Goal: Information Seeking & Learning: Learn about a topic

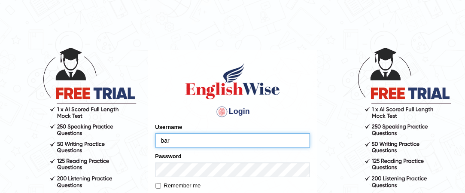
type input "[PERSON_NAME]"
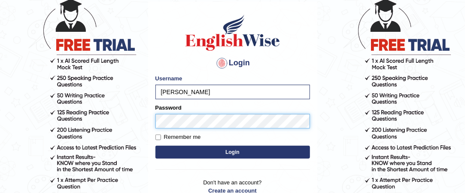
scroll to position [49, 0]
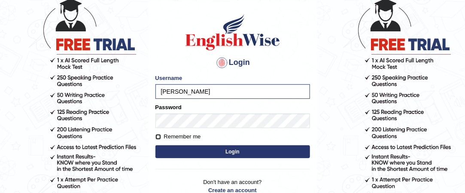
click at [157, 138] on input "Remember me" at bounding box center [159, 137] width 6 height 6
checkbox input "true"
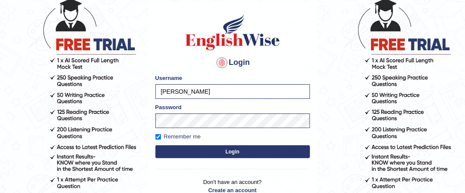
click at [211, 151] on button "Login" at bounding box center [233, 151] width 155 height 13
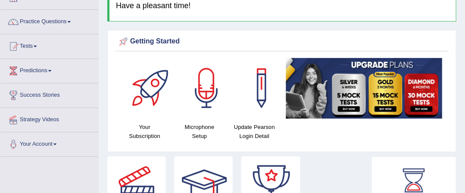
scroll to position [58, 0]
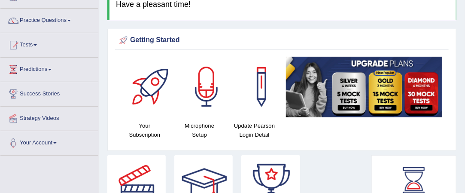
click at [71, 20] on span at bounding box center [68, 21] width 3 height 2
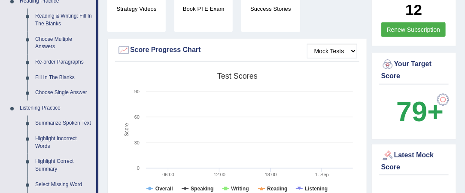
scroll to position [274, 0]
click at [59, 140] on link "Highlight Incorrect Words" at bounding box center [63, 142] width 65 height 23
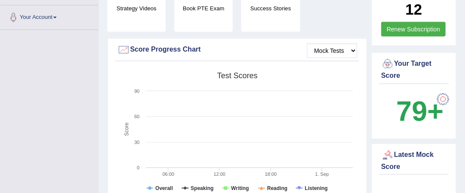
scroll to position [129, 0]
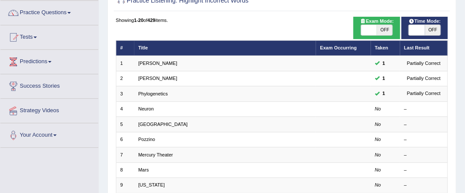
scroll to position [66, 0]
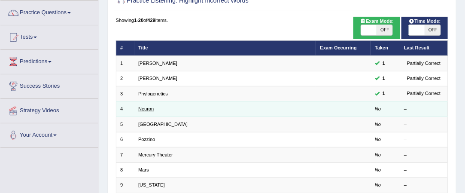
click at [147, 110] on link "Neuron" at bounding box center [145, 108] width 15 height 5
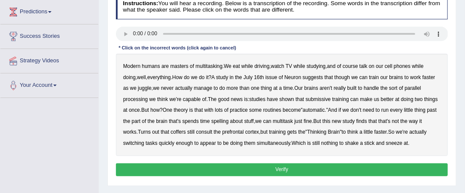
scroll to position [119, 0]
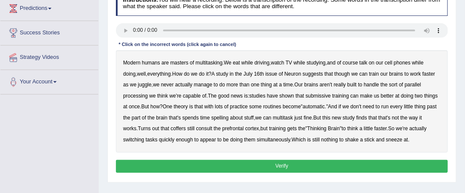
click at [216, 64] on b "multitasking" at bounding box center [209, 63] width 27 height 6
click at [207, 65] on div "Modern humans are masters of multitasking . We eat while driving , watch TV whi…" at bounding box center [282, 101] width 333 height 102
click at [213, 62] on b "multitasking" at bounding box center [209, 63] width 27 height 6
click at [350, 73] on b "though" at bounding box center [342, 74] width 15 height 6
click at [349, 73] on b "though" at bounding box center [342, 74] width 15 height 6
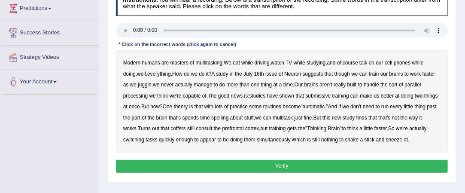
click at [345, 74] on b "though" at bounding box center [342, 74] width 15 height 6
click at [322, 95] on b "submissive" at bounding box center [318, 96] width 25 height 6
click at [180, 127] on b "coffers" at bounding box center [178, 128] width 15 height 6
click at [278, 164] on button "Verify" at bounding box center [282, 166] width 333 height 12
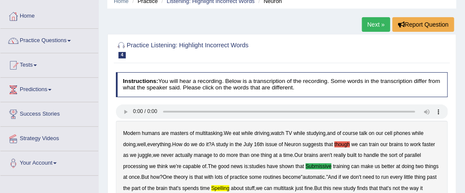
scroll to position [38, 0]
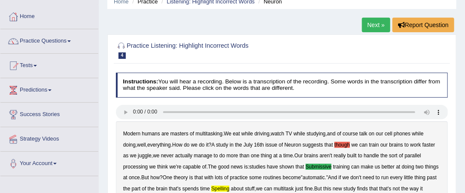
click at [72, 43] on link "Practice Questions" at bounding box center [49, 39] width 98 height 21
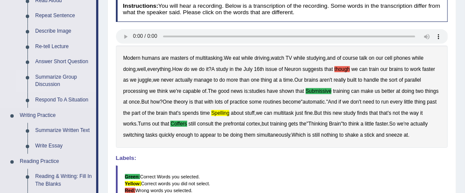
scroll to position [115, 0]
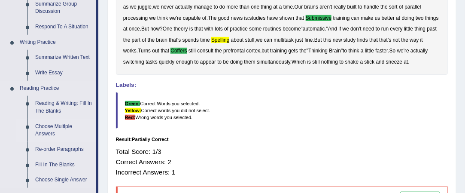
click at [210, 151] on div "Total Score: 1/3 Correct Answers: 2 Incorrect Answers: 1" at bounding box center [282, 162] width 333 height 38
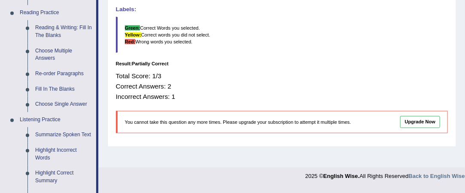
scroll to position [264, 0]
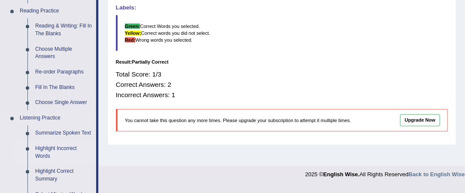
click at [59, 146] on link "Highlight Incorrect Words" at bounding box center [63, 152] width 65 height 23
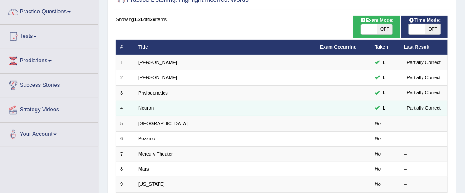
scroll to position [68, 0]
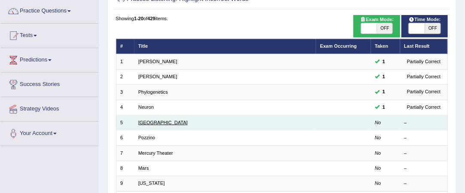
click at [154, 123] on link "[GEOGRAPHIC_DATA]" at bounding box center [162, 122] width 49 height 5
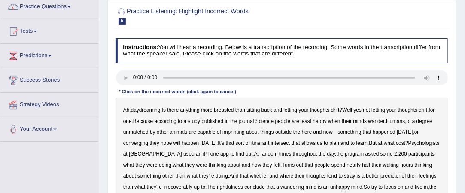
scroll to position [75, 0]
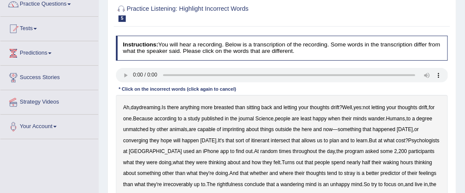
click at [234, 109] on b "breasted" at bounding box center [224, 107] width 20 height 6
click at [149, 129] on b "unmatched" at bounding box center [135, 129] width 25 height 6
click at [149, 130] on b "unmatched" at bounding box center [135, 129] width 25 height 6
click at [392, 161] on b "waking" at bounding box center [391, 162] width 16 height 6
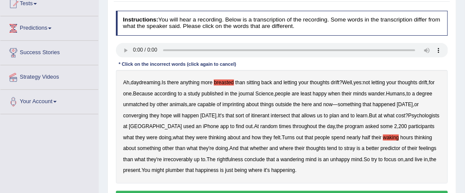
scroll to position [100, 0]
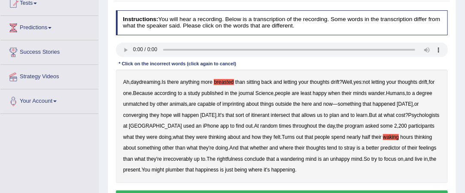
click at [233, 159] on b "rightfulness" at bounding box center [230, 159] width 26 height 6
click at [245, 105] on b "imprinting" at bounding box center [234, 104] width 22 height 6
click at [178, 158] on b "irrecoverably" at bounding box center [177, 159] width 29 height 6
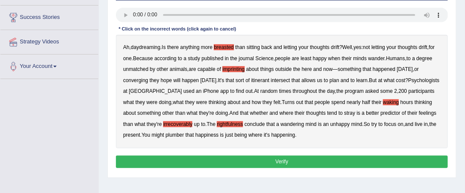
scroll to position [139, 0]
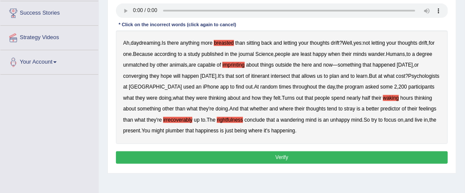
click at [134, 77] on b "converging" at bounding box center [135, 76] width 25 height 6
click at [270, 156] on button "Verify" at bounding box center [282, 157] width 333 height 12
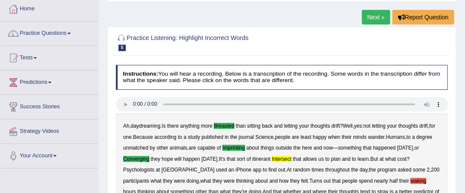
scroll to position [17, 0]
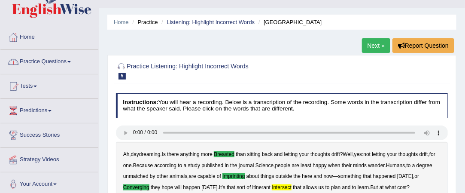
click at [74, 60] on link "Practice Questions" at bounding box center [49, 60] width 98 height 21
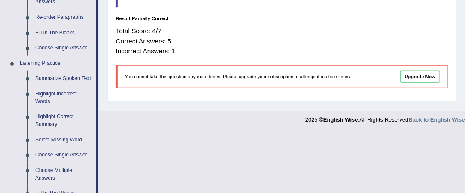
scroll to position [320, 0]
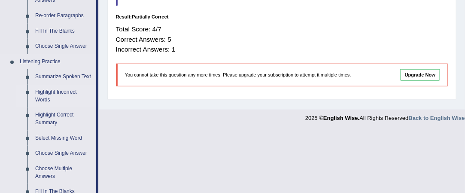
click at [50, 91] on link "Highlight Incorrect Words" at bounding box center [63, 96] width 65 height 23
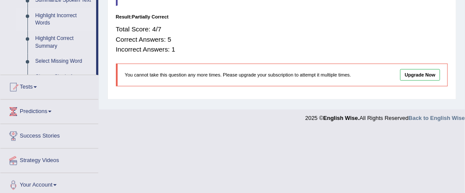
scroll to position [176, 0]
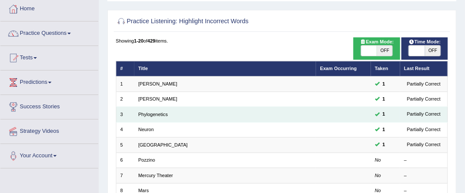
scroll to position [46, 0]
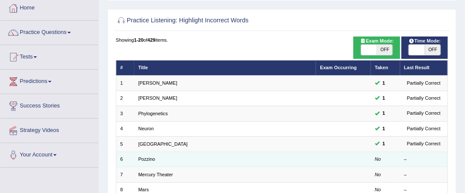
click at [156, 158] on td "Pozzino" at bounding box center [226, 159] width 182 height 15
click at [151, 156] on link "Pozzino" at bounding box center [146, 158] width 17 height 5
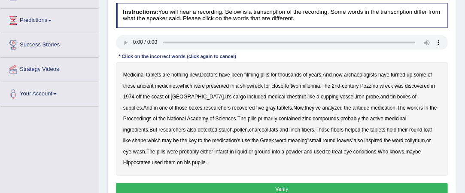
scroll to position [109, 0]
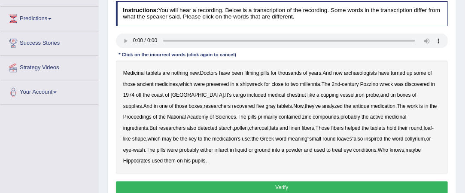
click at [254, 72] on b "filming" at bounding box center [252, 73] width 15 height 6
click at [287, 96] on b "chestnut" at bounding box center [296, 95] width 19 height 6
click at [215, 148] on b "infarct" at bounding box center [222, 150] width 14 height 6
click at [271, 181] on button "Verify" at bounding box center [282, 187] width 333 height 12
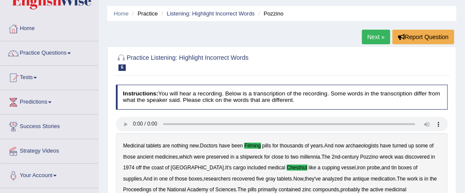
scroll to position [25, 0]
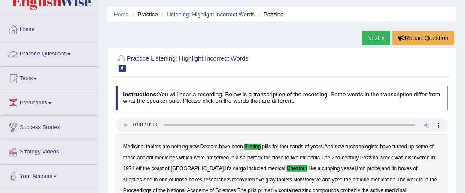
click at [71, 53] on span at bounding box center [68, 54] width 3 height 2
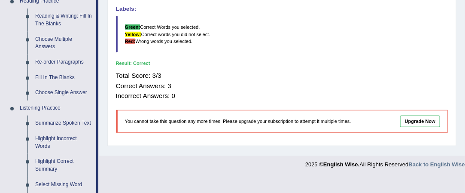
scroll to position [274, 0]
click at [61, 136] on link "Highlight Incorrect Words" at bounding box center [63, 142] width 65 height 23
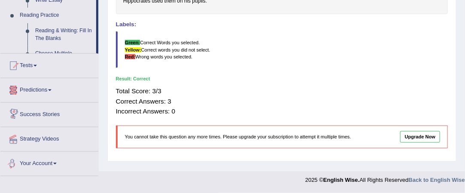
scroll to position [478, 0]
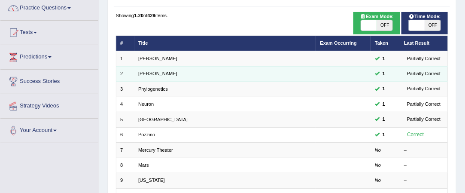
scroll to position [71, 0]
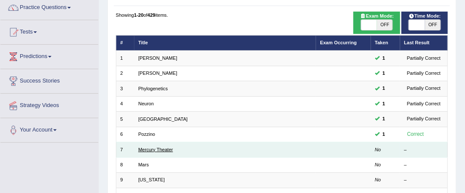
click at [168, 147] on link "Mercury Theater" at bounding box center [155, 149] width 35 height 5
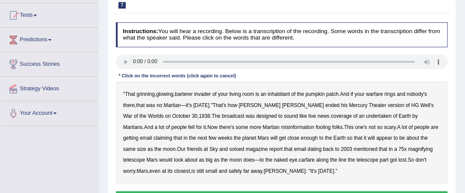
scroll to position [89, 0]
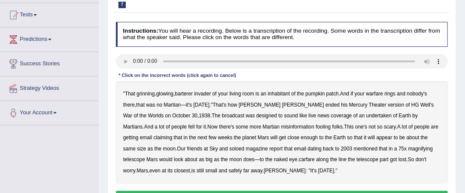
click at [331, 115] on b "coverage" at bounding box center [341, 116] width 21 height 6
click at [246, 148] on b "magazine" at bounding box center [257, 149] width 22 height 6
click at [409, 149] on b "magnifying" at bounding box center [421, 149] width 25 height 6
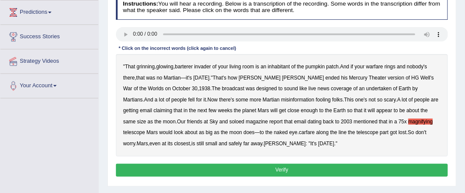
scroll to position [118, 0]
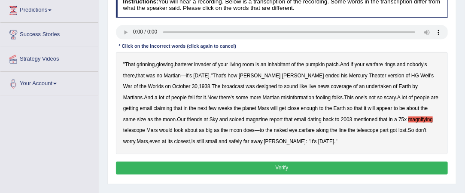
click at [190, 65] on b "barterer" at bounding box center [184, 64] width 18 height 6
click at [229, 119] on b "soloed" at bounding box center [236, 119] width 15 height 6
click at [409, 119] on b "magnifying" at bounding box center [421, 119] width 25 height 6
click at [254, 165] on button "Verify" at bounding box center [282, 168] width 333 height 12
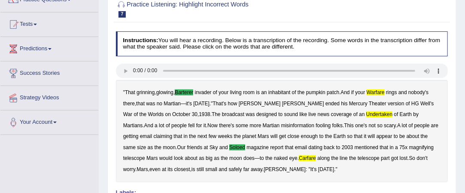
scroll to position [39, 0]
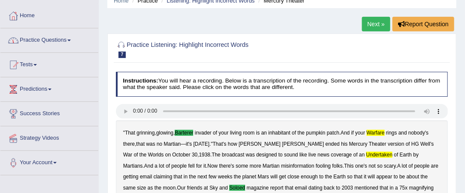
click at [73, 37] on link "Practice Questions" at bounding box center [49, 38] width 98 height 21
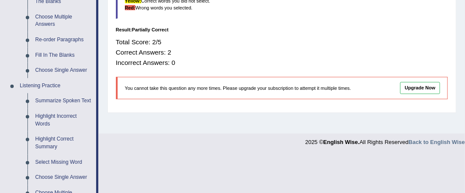
scroll to position [295, 0]
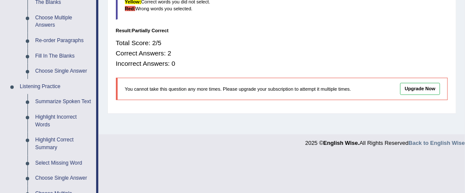
click at [59, 120] on link "Highlight Incorrect Words" at bounding box center [63, 121] width 65 height 23
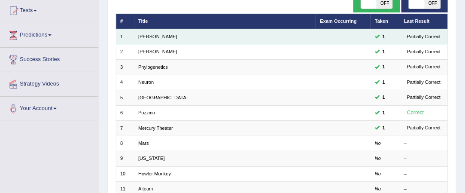
scroll to position [94, 0]
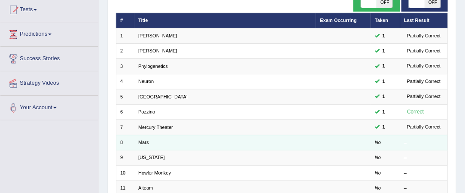
click at [150, 140] on td "Mars" at bounding box center [226, 142] width 182 height 15
click at [144, 142] on link "Mars" at bounding box center [143, 142] width 11 height 5
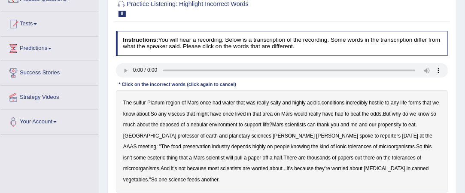
scroll to position [80, 0]
click at [376, 103] on b "hostile" at bounding box center [376, 102] width 15 height 6
click at [167, 125] on b "deposed" at bounding box center [170, 124] width 20 height 6
click at [230, 143] on b "industry" at bounding box center [221, 146] width 18 height 6
click at [418, 130] on div "The sulfur Planum region of Mars once had water that was really salty and highl…" at bounding box center [282, 141] width 333 height 102
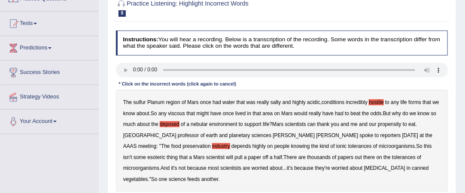
click at [419, 138] on div "The sulfur Planum region of Mars once had water that was really salty and highl…" at bounding box center [282, 141] width 333 height 102
click at [230, 143] on b "industry" at bounding box center [221, 146] width 18 height 6
click at [349, 145] on b "tolerances" at bounding box center [361, 146] width 24 height 6
click at [349, 146] on b "tolerances" at bounding box center [361, 146] width 24 height 6
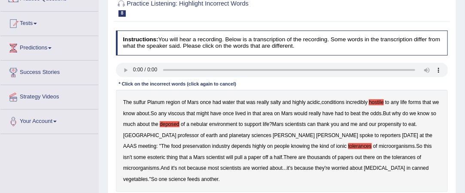
drag, startPoint x: 254, startPoint y: 146, endPoint x: 203, endPoint y: 182, distance: 62.3
click at [203, 182] on div "Instructions: You will hear a recording. Below is a transcription of the record…" at bounding box center [282, 122] width 336 height 191
click at [349, 145] on b "tolerances" at bounding box center [361, 146] width 24 height 6
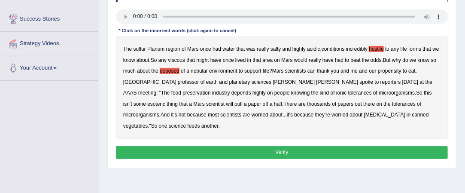
scroll to position [136, 0]
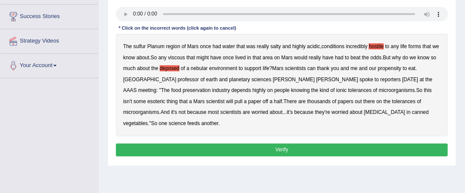
click at [248, 144] on button "Verify" at bounding box center [282, 150] width 333 height 12
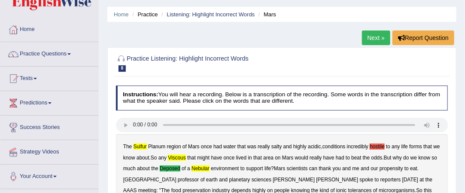
scroll to position [24, 0]
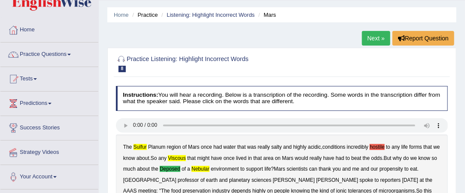
click at [372, 34] on link "Next »" at bounding box center [376, 38] width 28 height 15
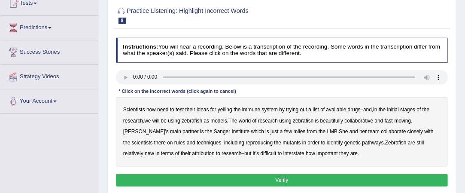
scroll to position [101, 0]
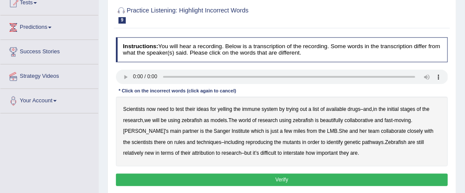
click at [225, 119] on b "models" at bounding box center [219, 120] width 16 height 6
click at [331, 117] on b "beautifully" at bounding box center [332, 120] width 23 height 6
click at [174, 141] on b "rules" at bounding box center [179, 142] width 11 height 6
click at [294, 151] on b "interstate" at bounding box center [294, 153] width 21 height 6
click at [243, 135] on div "Scientists now need to test their ideas for yelling the immune system by trying…" at bounding box center [282, 132] width 333 height 70
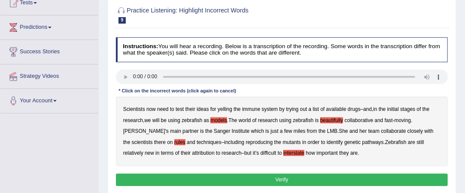
click at [221, 109] on b "yelling" at bounding box center [225, 109] width 15 height 6
drag, startPoint x: 223, startPoint y: 120, endPoint x: 349, endPoint y: 140, distance: 127.4
click at [349, 140] on div "Scientists now need to test their ideas for yelling the immune system by trying…" at bounding box center [282, 132] width 333 height 70
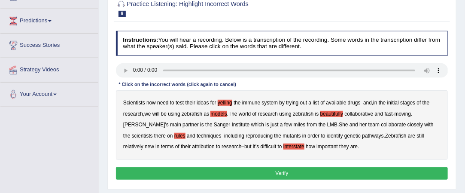
scroll to position [107, 0]
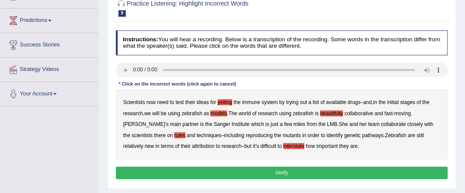
click at [224, 174] on button "Verify" at bounding box center [282, 173] width 333 height 12
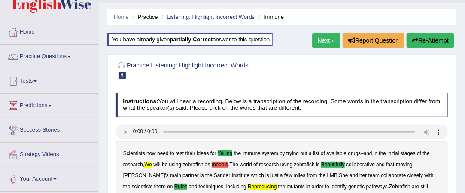
scroll to position [0, 0]
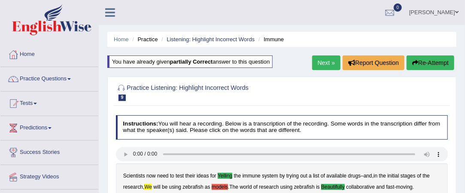
click at [315, 65] on link "Next »" at bounding box center [326, 62] width 28 height 15
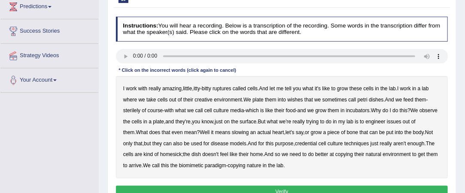
scroll to position [122, 0]
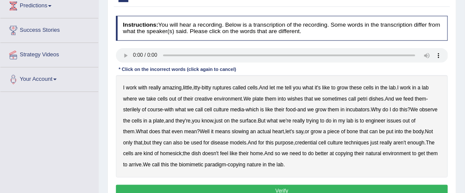
click at [224, 86] on b "ruptures" at bounding box center [222, 88] width 19 height 6
click at [297, 98] on b "wishes" at bounding box center [294, 99] width 15 height 6
click at [135, 164] on b "arrive" at bounding box center [135, 165] width 13 height 6
click at [309, 141] on b "credential" at bounding box center [306, 143] width 22 height 6
click at [202, 98] on b "creative" at bounding box center [204, 99] width 18 height 6
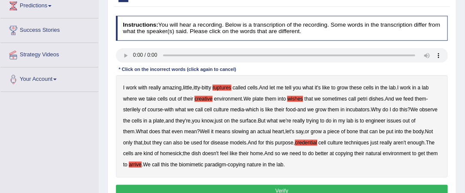
click at [402, 119] on b "issues" at bounding box center [394, 121] width 15 height 6
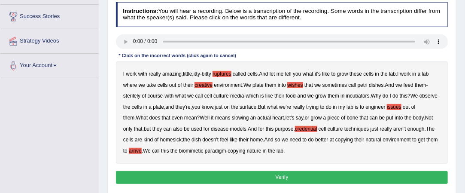
scroll to position [139, 0]
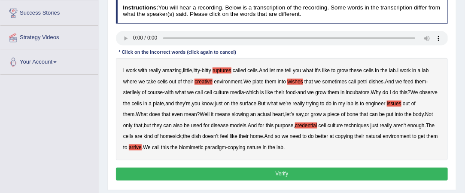
click at [271, 169] on button "Verify" at bounding box center [282, 174] width 333 height 12
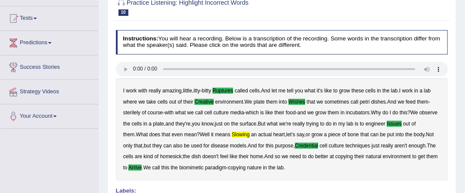
scroll to position [0, 0]
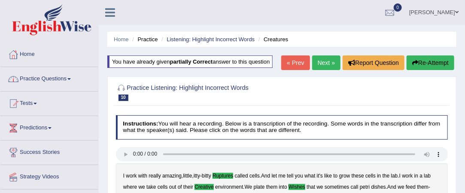
click at [74, 77] on link "Practice Questions" at bounding box center [49, 77] width 98 height 21
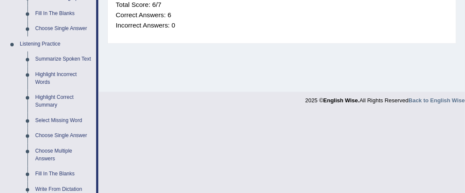
scroll to position [337, 0]
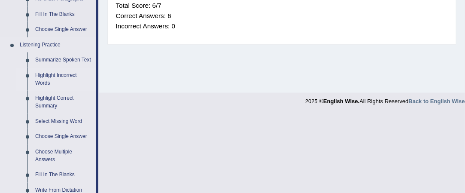
click at [55, 73] on link "Highlight Incorrect Words" at bounding box center [63, 79] width 65 height 23
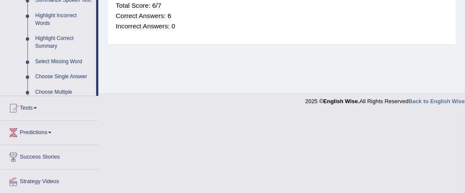
scroll to position [193, 0]
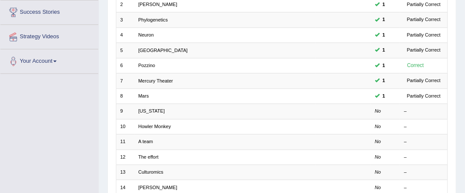
scroll to position [141, 0]
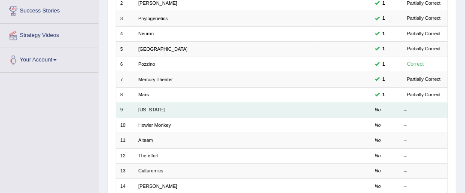
click at [153, 111] on td "[US_STATE]" at bounding box center [226, 110] width 182 height 15
click at [145, 107] on link "[US_STATE]" at bounding box center [151, 109] width 27 height 5
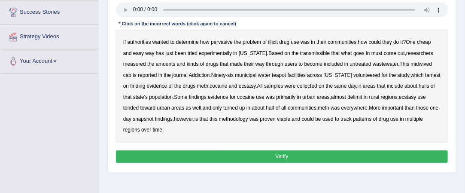
scroll to position [140, 0]
click at [303, 53] on b "transmissible" at bounding box center [315, 53] width 30 height 6
click at [249, 76] on b "municipal" at bounding box center [245, 75] width 21 height 6
click at [426, 64] on b "midwived" at bounding box center [421, 64] width 21 height 6
click at [359, 97] on b "delimit" at bounding box center [355, 97] width 15 height 6
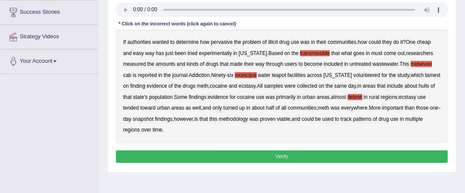
click at [210, 158] on button "Verify" at bounding box center [282, 156] width 333 height 12
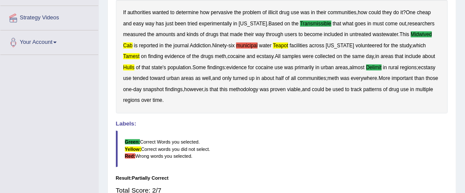
scroll to position [159, 0]
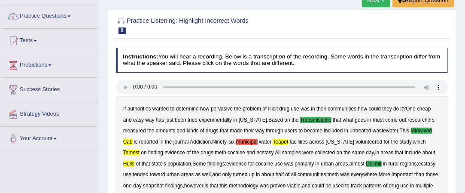
drag, startPoint x: 295, startPoint y: 155, endPoint x: 336, endPoint y: 53, distance: 109.7
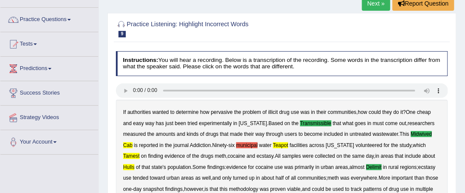
scroll to position [0, 0]
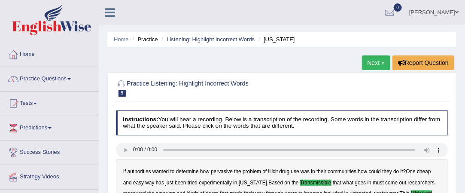
click at [70, 76] on link "Practice Questions" at bounding box center [49, 77] width 98 height 21
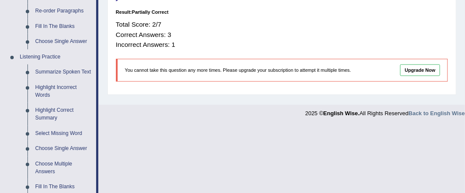
scroll to position [324, 0]
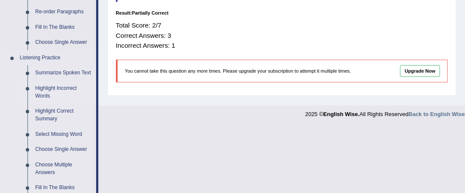
click at [64, 86] on link "Highlight Incorrect Words" at bounding box center [63, 92] width 65 height 23
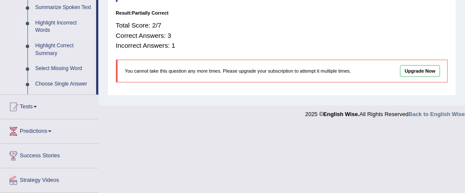
scroll to position [196, 0]
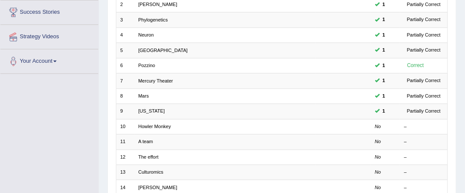
scroll to position [150, 0]
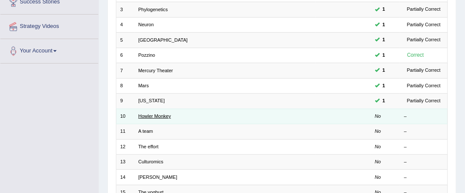
click at [157, 113] on link "Howler Monkey" at bounding box center [154, 115] width 33 height 5
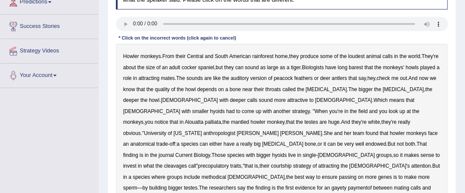
scroll to position [144, 0]
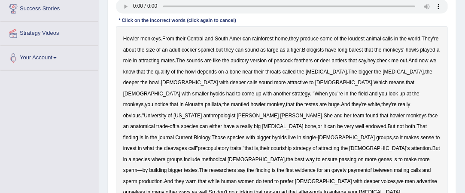
click at [364, 49] on b "barest" at bounding box center [356, 50] width 14 height 6
click at [332, 167] on b "gayety" at bounding box center [339, 170] width 15 height 6
click at [261, 158] on div "Howler monkeys . From their Central and South American rainforest home , they p…" at bounding box center [282, 115] width 333 height 179
click at [332, 167] on b "gayety" at bounding box center [339, 170] width 15 height 6
click at [364, 51] on b "barest" at bounding box center [356, 50] width 14 height 6
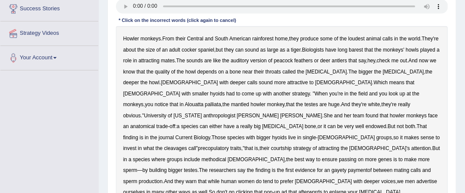
click at [364, 48] on b "barest" at bounding box center [356, 50] width 14 height 6
click at [293, 61] on b "peacock" at bounding box center [283, 61] width 19 height 6
click at [332, 167] on b "gayety" at bounding box center [339, 170] width 15 height 6
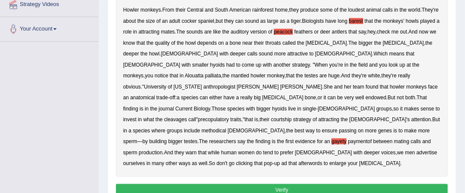
scroll to position [172, 0]
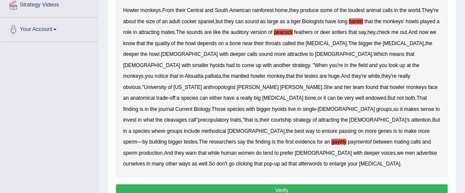
click at [299, 161] on b "afterwords" at bounding box center [311, 164] width 24 height 6
click at [250, 184] on button "Verify" at bounding box center [282, 190] width 333 height 12
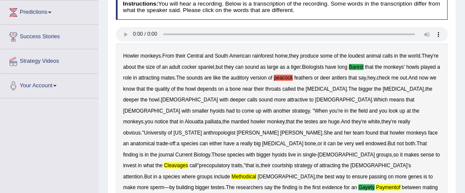
scroll to position [0, 0]
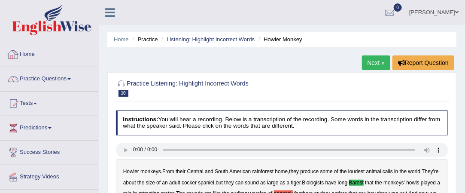
click at [49, 55] on link "Home" at bounding box center [49, 53] width 98 height 21
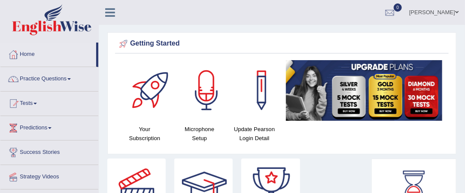
click at [456, 12] on span at bounding box center [457, 12] width 3 height 6
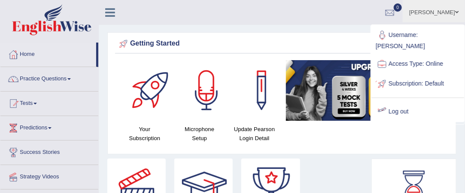
click at [402, 102] on link "Log out" at bounding box center [418, 112] width 93 height 20
